Goal: Find contact information

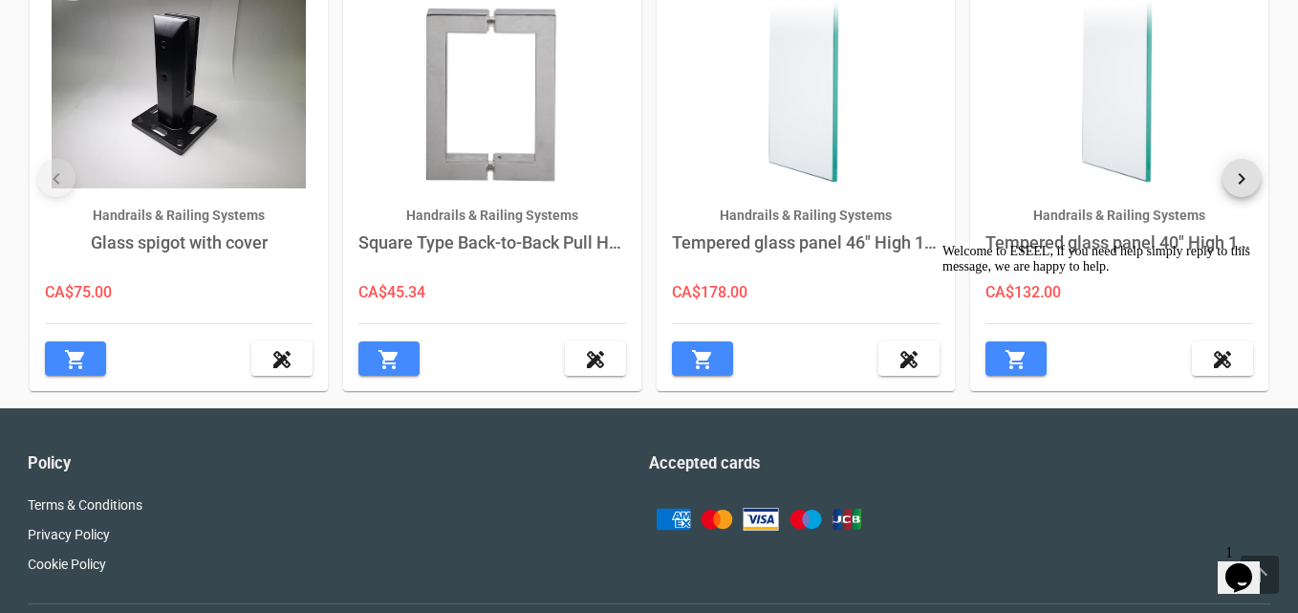
scroll to position [742, 0]
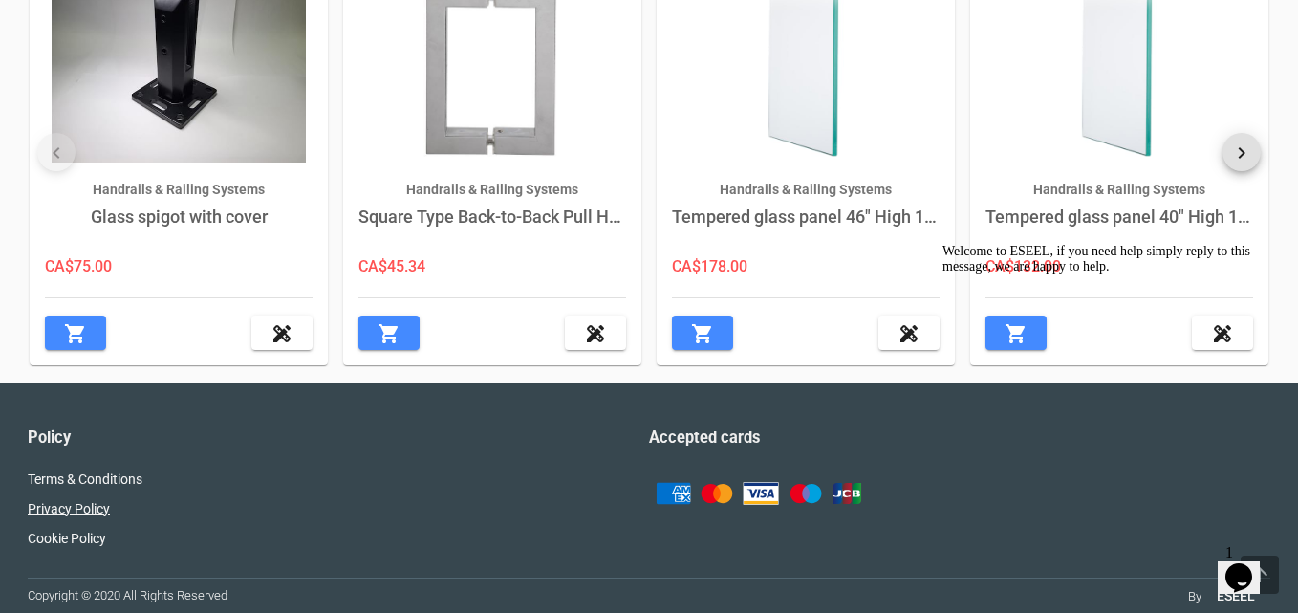
click at [71, 504] on link "Privacy Policy" at bounding box center [69, 508] width 82 height 15
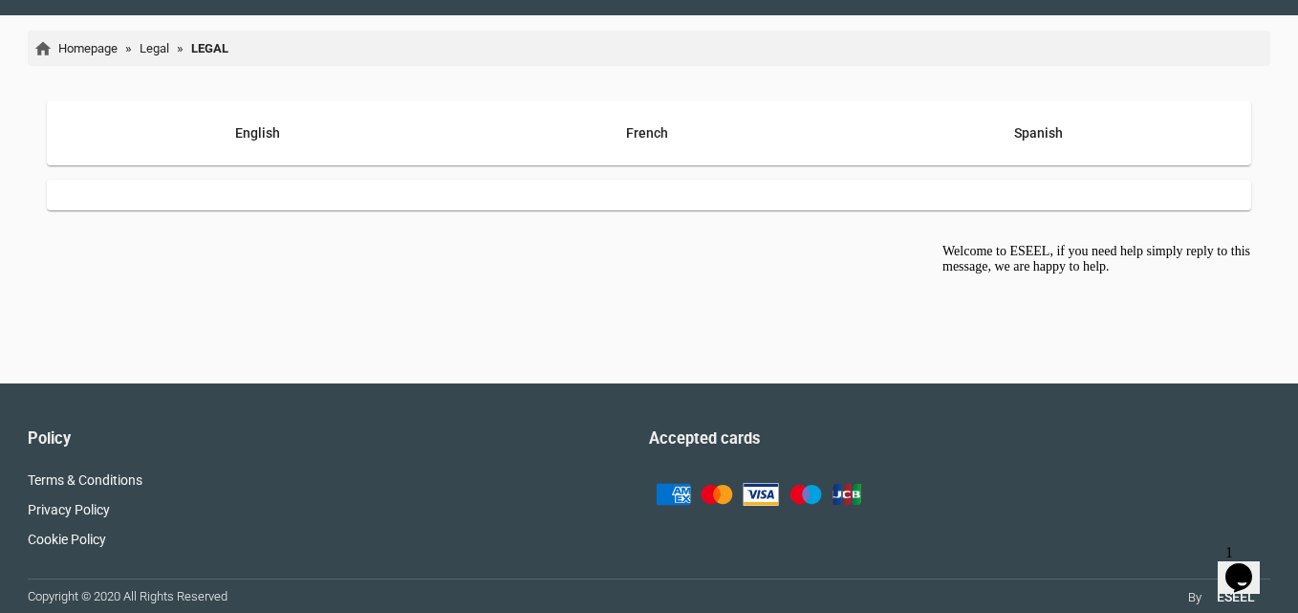
scroll to position [116, 0]
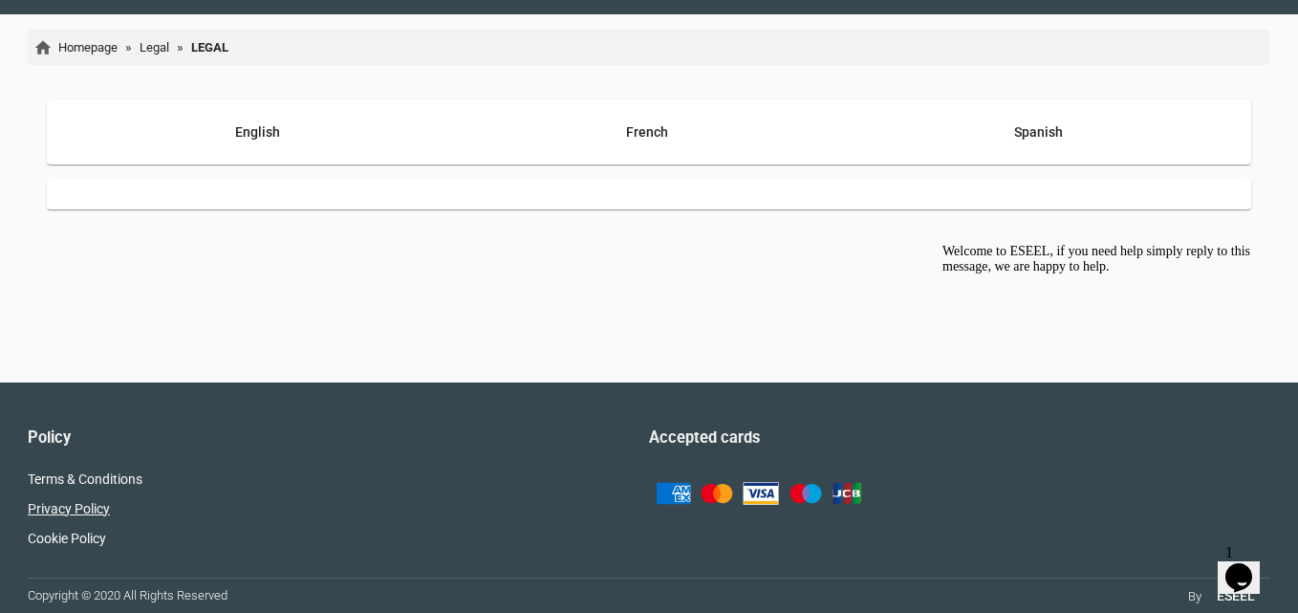
click at [70, 509] on link "Privacy Policy" at bounding box center [69, 508] width 82 height 15
click at [85, 477] on link "Terms & Conditions" at bounding box center [85, 478] width 115 height 15
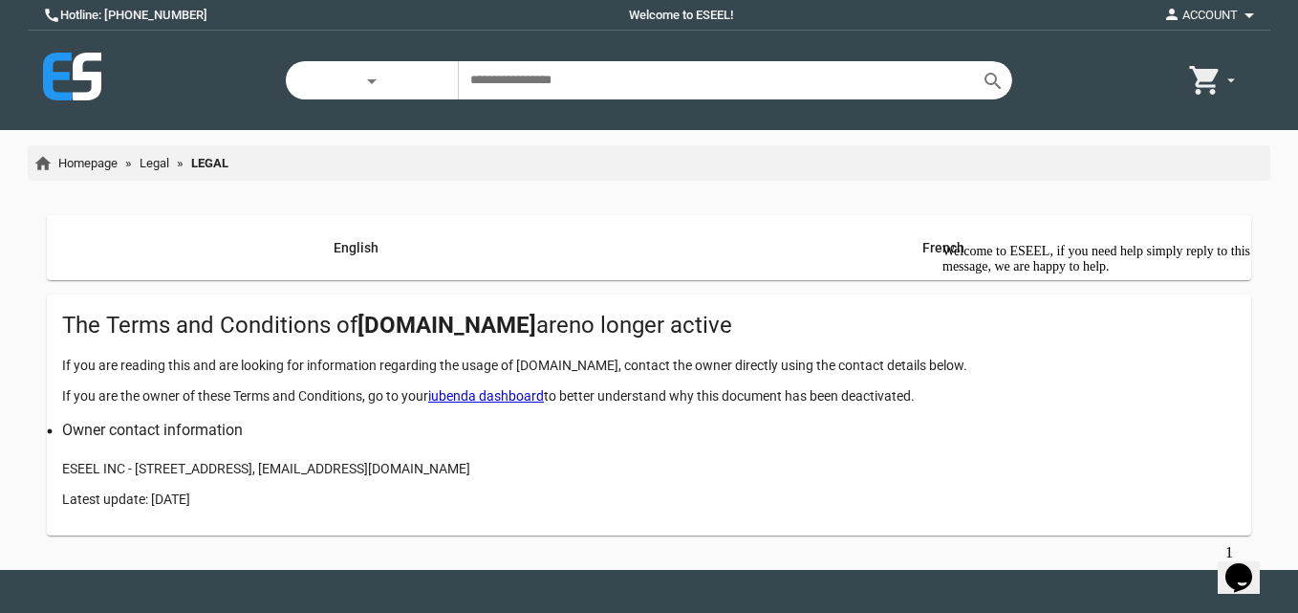
drag, startPoint x: 514, startPoint y: 468, endPoint x: 400, endPoint y: 466, distance: 114.7
click at [400, 466] on p "ESEEL INC - [STREET_ADDRESS], [EMAIL_ADDRESS][DOMAIN_NAME]" at bounding box center [649, 468] width 1174 height 19
copy p "[EMAIL_ADDRESS][DOMAIN_NAME]"
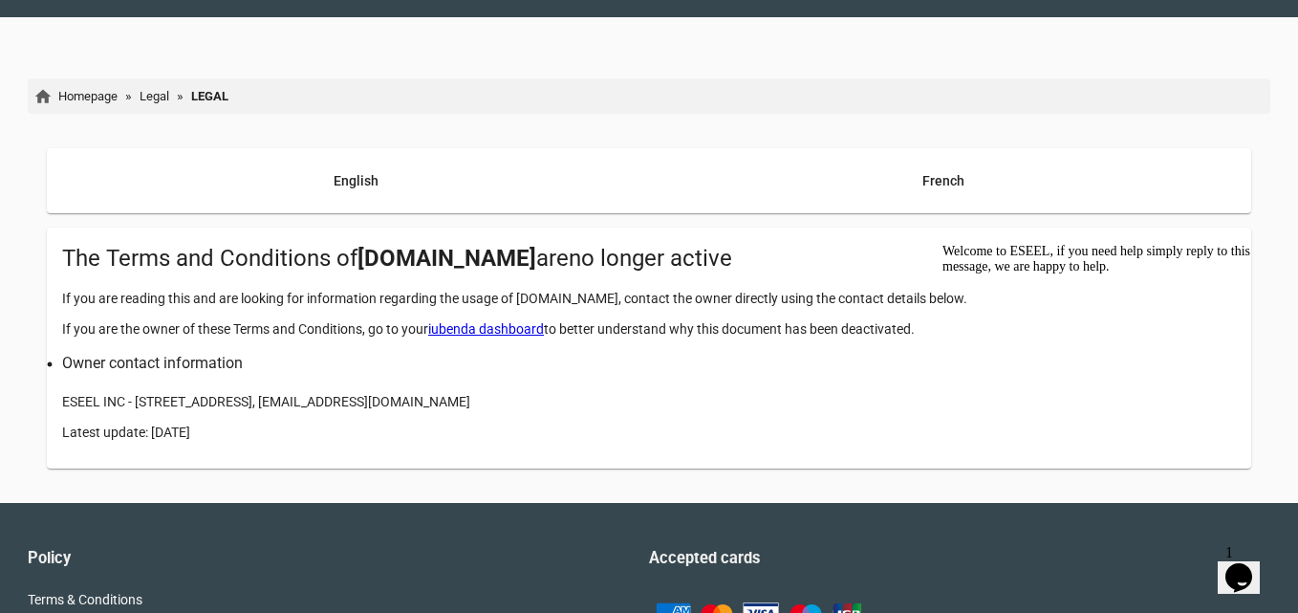
scroll to position [187, 0]
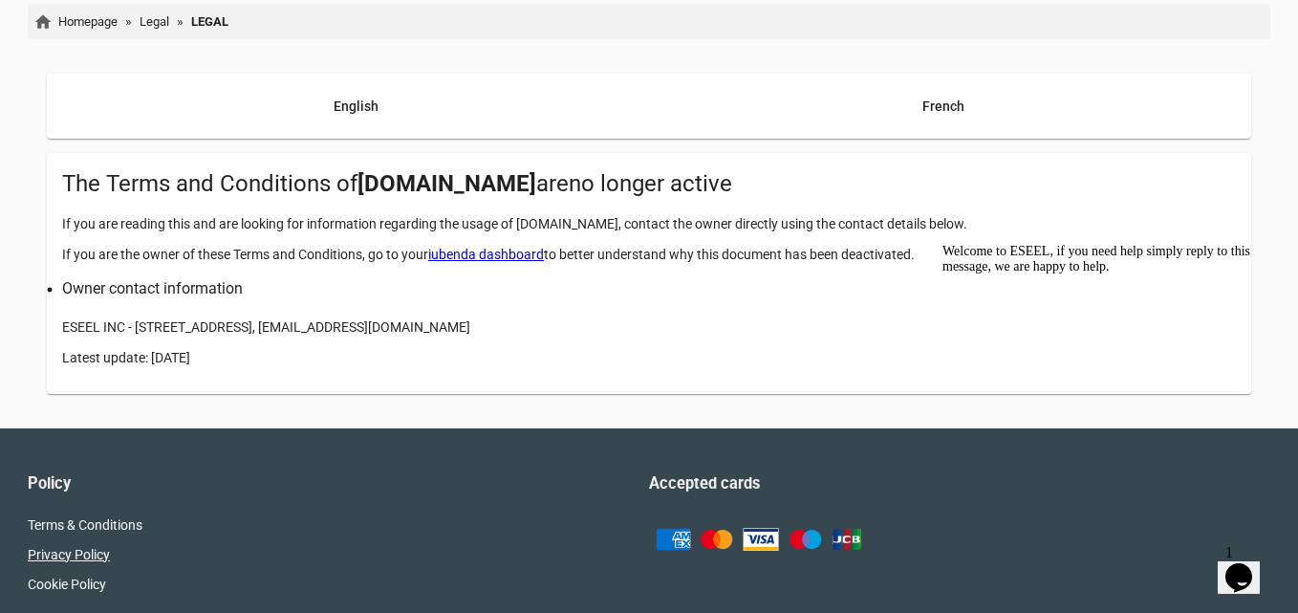
click at [73, 559] on link "Privacy Policy" at bounding box center [69, 554] width 82 height 15
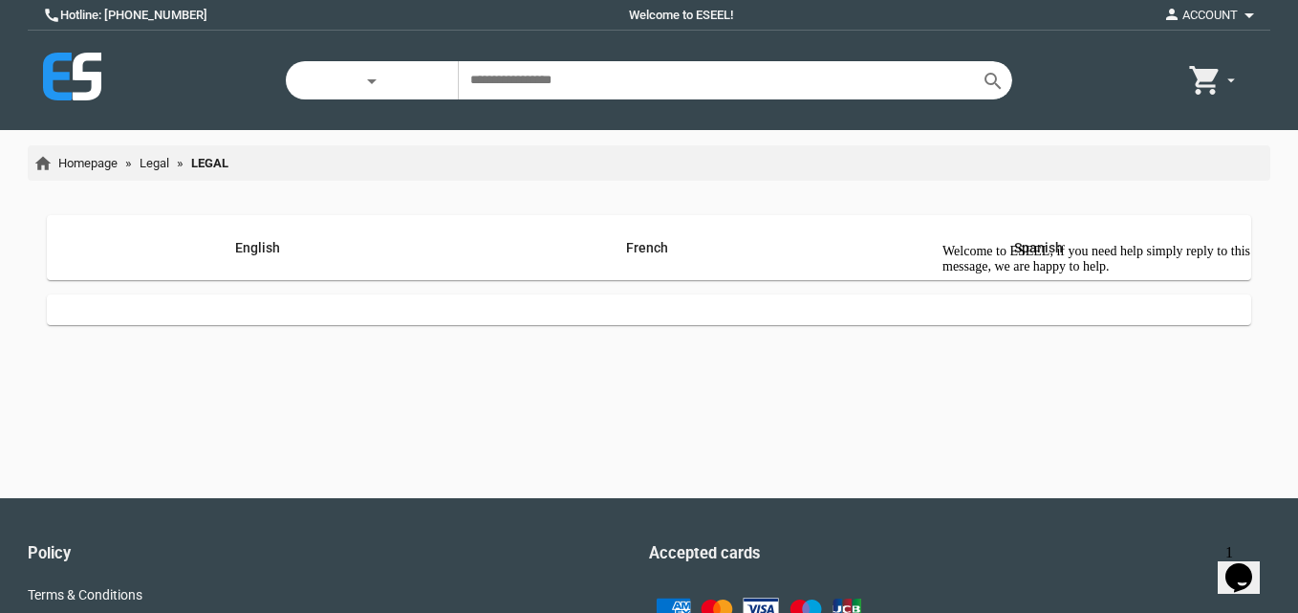
scroll to position [116, 0]
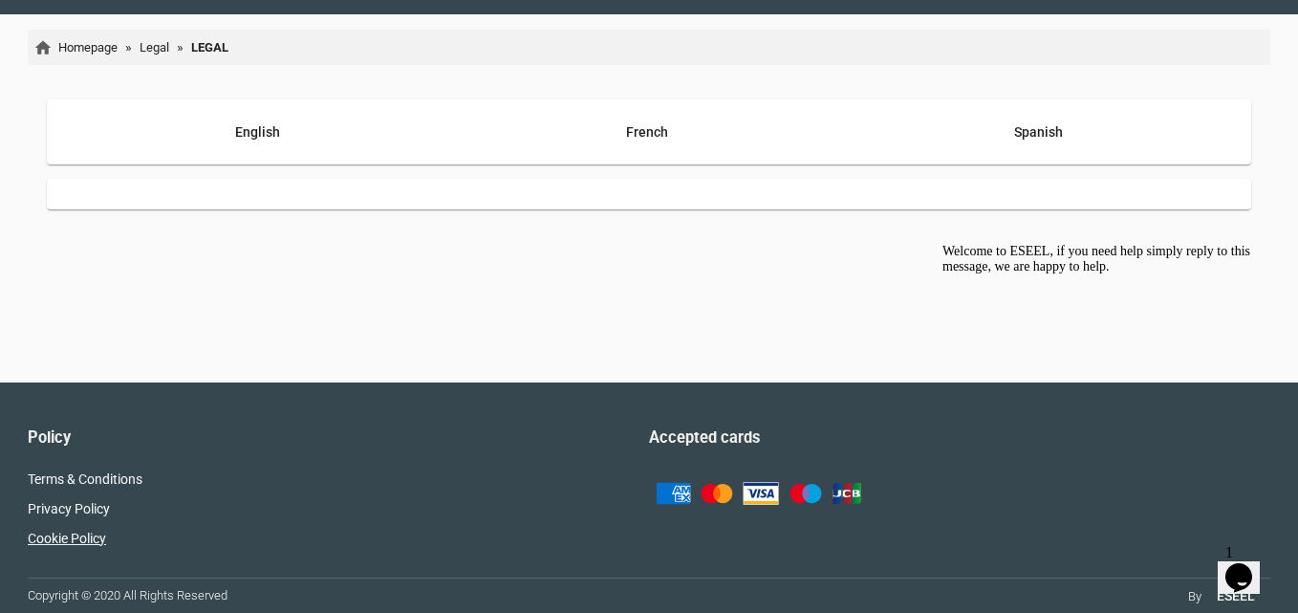
click at [78, 537] on link "Cookie Policy" at bounding box center [67, 537] width 78 height 15
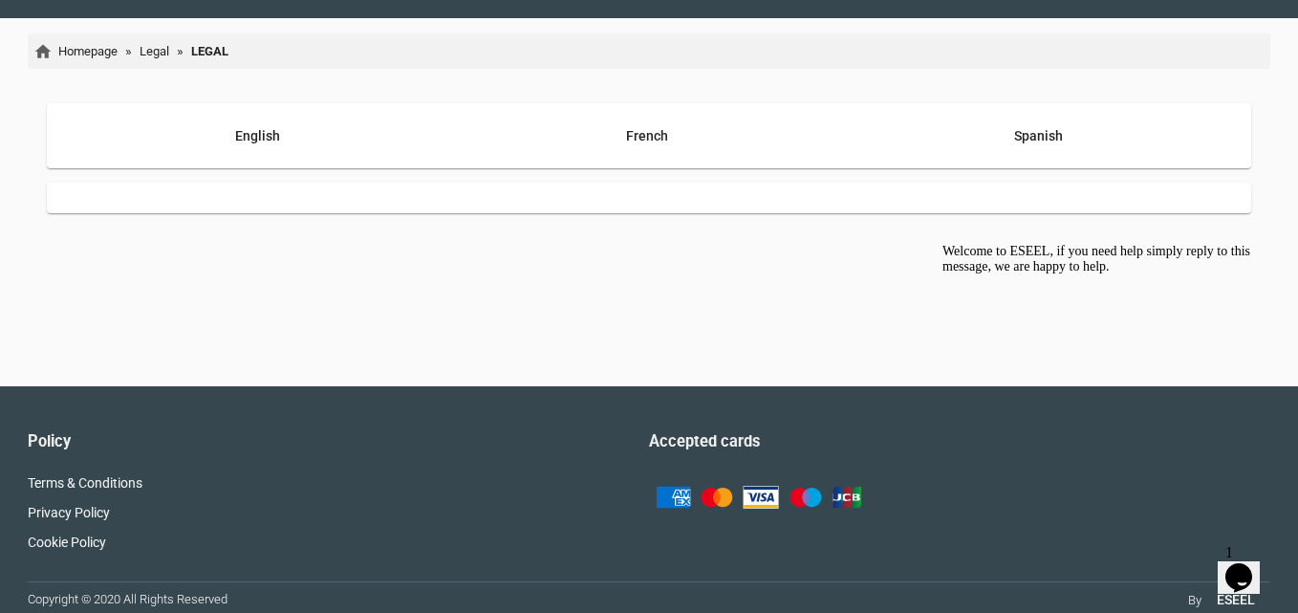
scroll to position [116, 0]
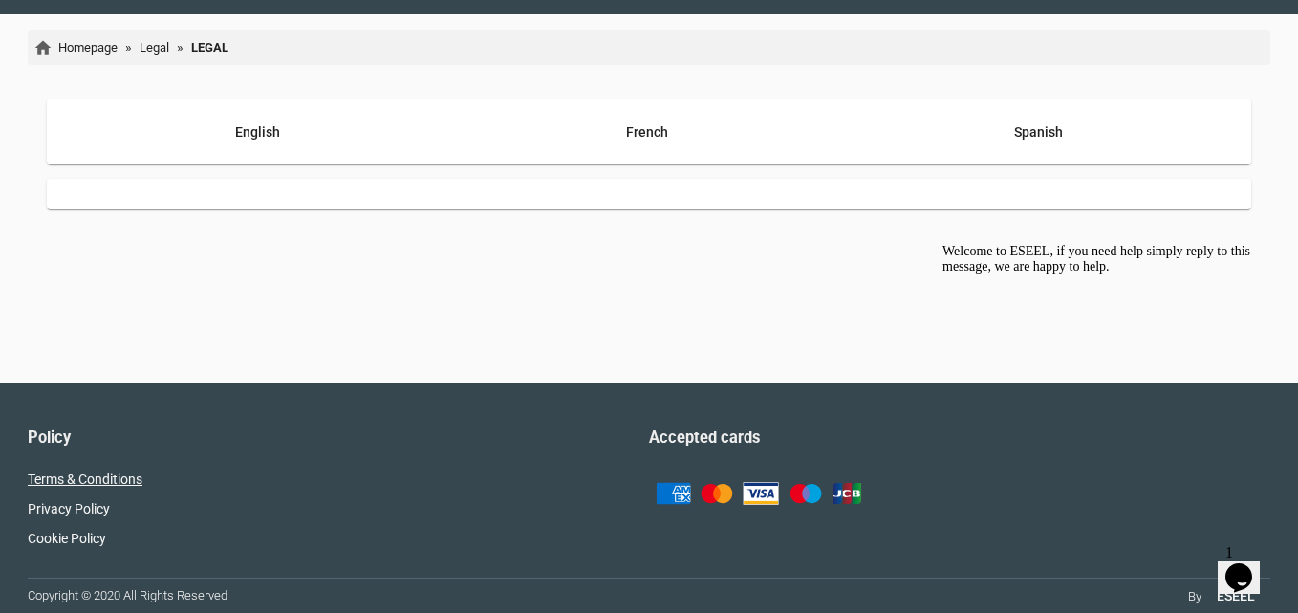
click at [75, 483] on link "Terms & Conditions" at bounding box center [85, 478] width 115 height 15
